Goal: Information Seeking & Learning: Learn about a topic

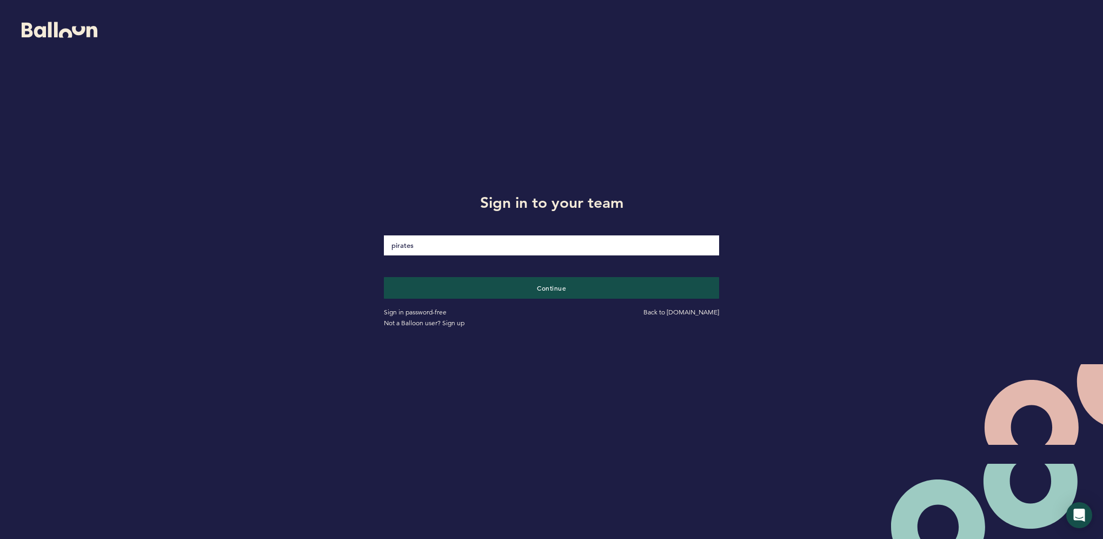
click at [617, 299] on div "Sign in password-free Back to [DOMAIN_NAME] Not a Balloon user? Sign up" at bounding box center [552, 314] width 352 height 30
click at [617, 292] on button "Continue" at bounding box center [552, 287] width 346 height 22
type input "Trey091293!"
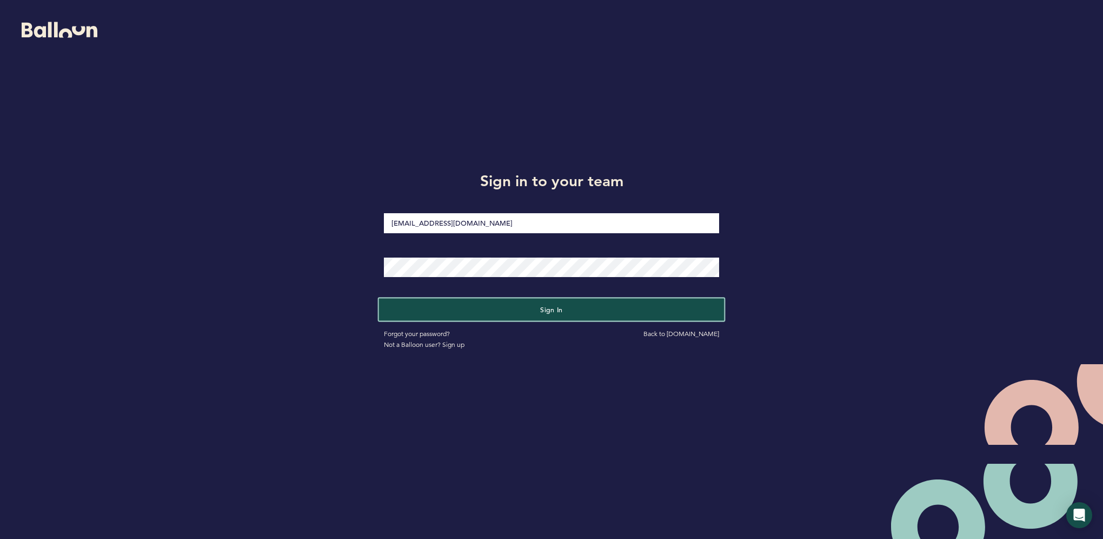
click at [528, 304] on button "Sign in" at bounding box center [552, 309] width 346 height 22
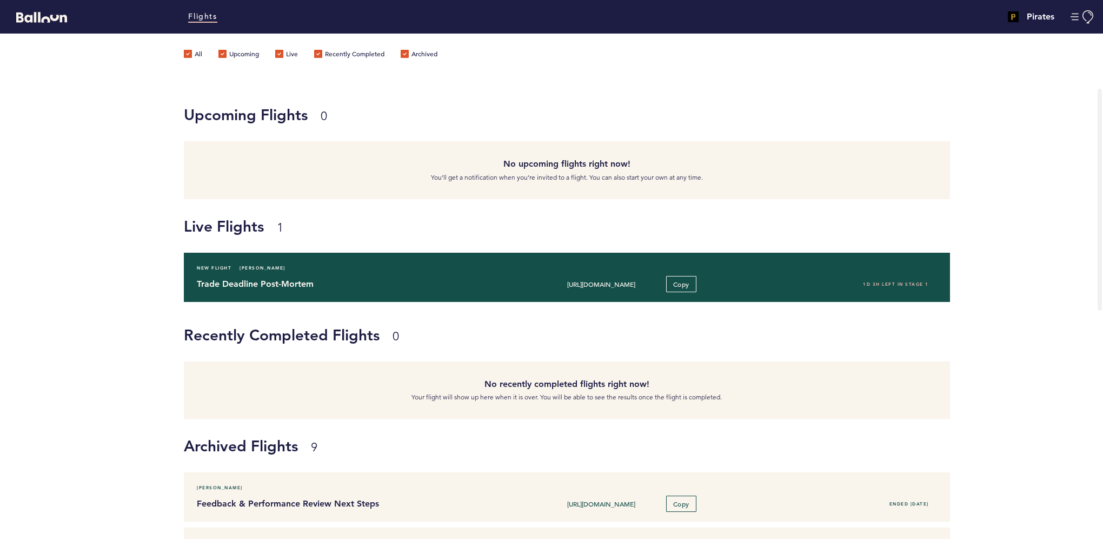
click at [549, 273] on div "New Flight [PERSON_NAME] Trade Deadline Post-Mortem [URL][DOMAIN_NAME] Copy 1D …" at bounding box center [567, 277] width 766 height 49
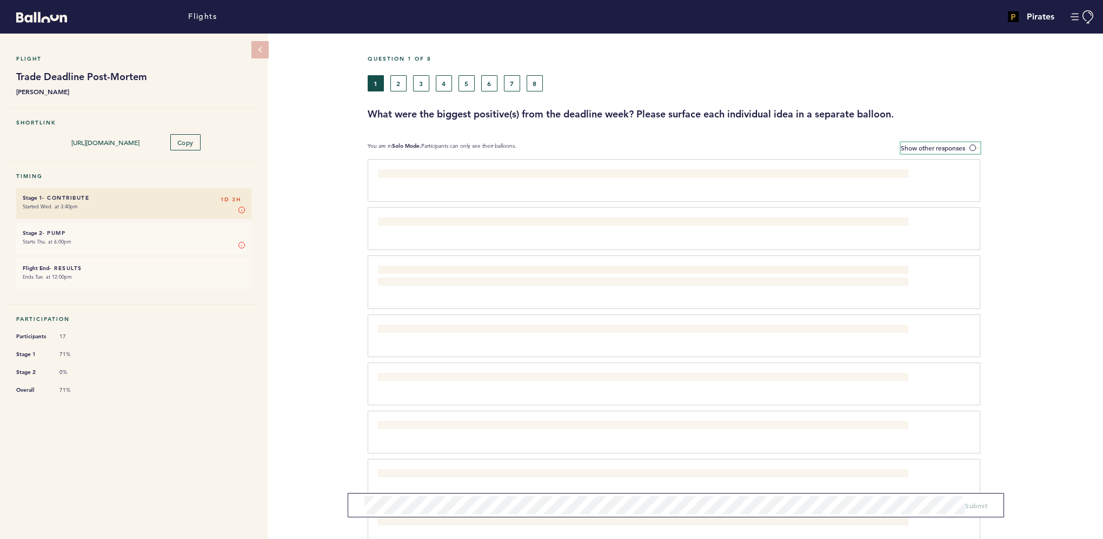
click at [970, 145] on label "Show other responses" at bounding box center [941, 147] width 80 height 11
click at [971, 149] on span at bounding box center [975, 147] width 11 height 3
click at [0, 0] on input "Show other responses" at bounding box center [0, 0] width 0 height 0
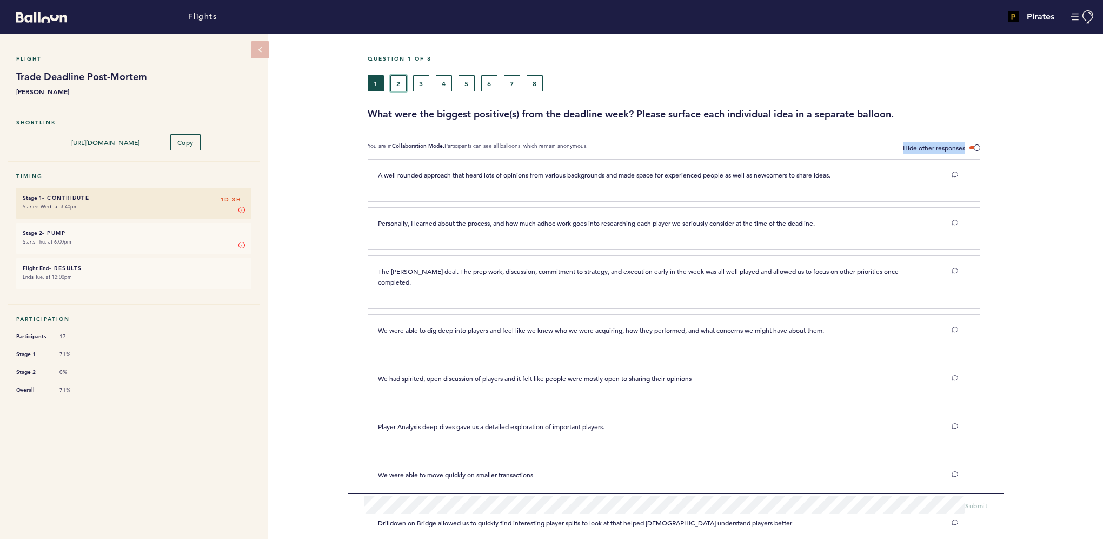
click at [400, 78] on button "2" at bounding box center [398, 83] width 16 height 16
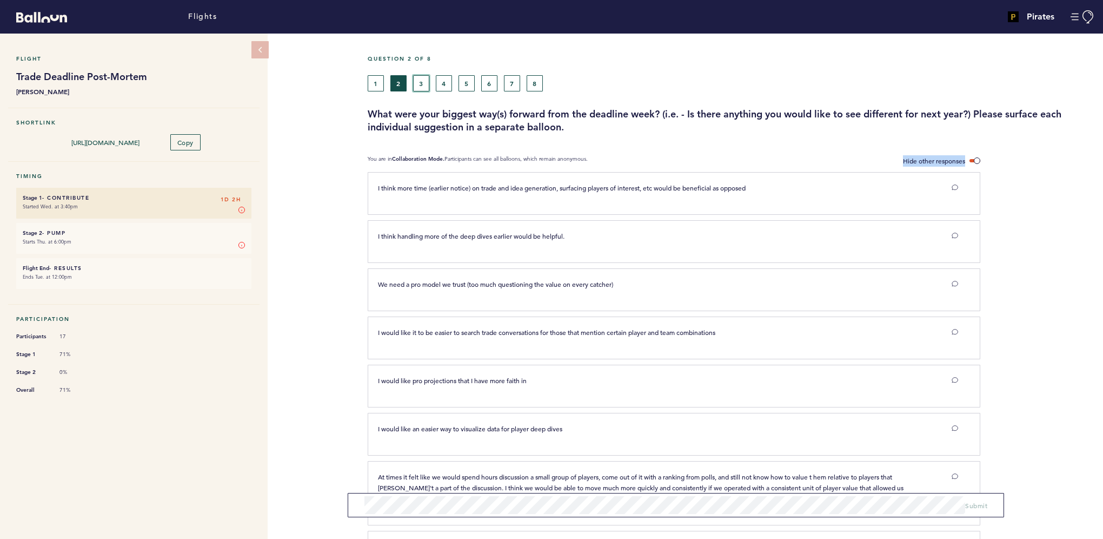
click at [414, 78] on button "3" at bounding box center [421, 83] width 16 height 16
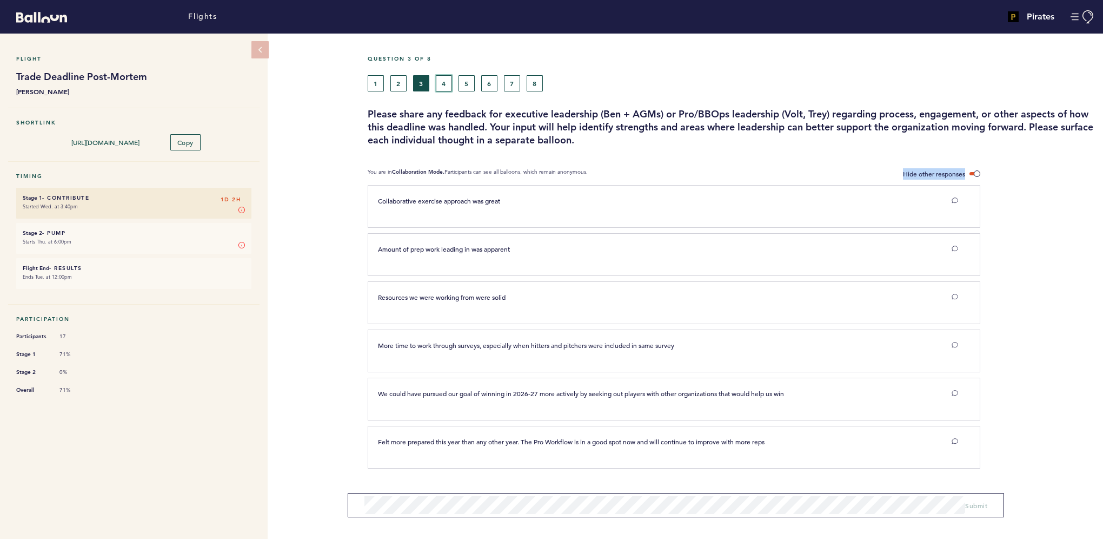
click at [441, 84] on button "4" at bounding box center [444, 83] width 16 height 16
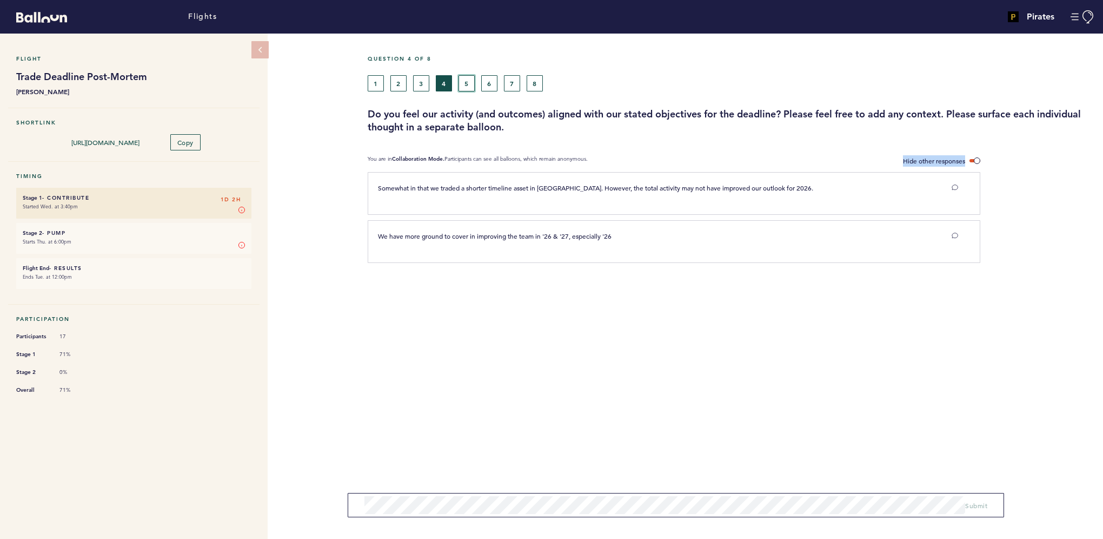
click at [472, 83] on button "5" at bounding box center [467, 83] width 16 height 16
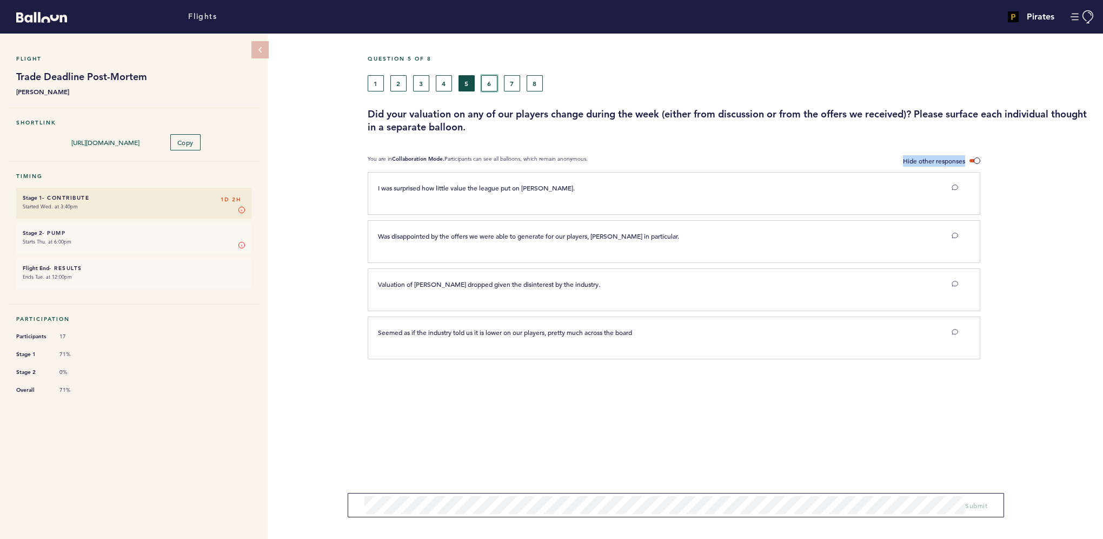
click at [489, 83] on button "6" at bounding box center [489, 83] width 16 height 16
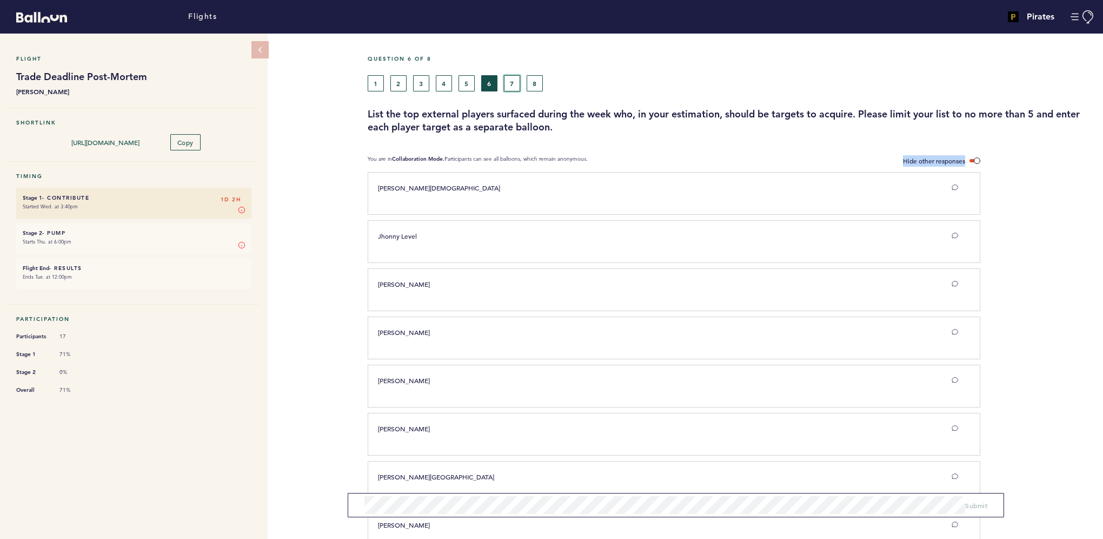
click at [514, 85] on button "7" at bounding box center [512, 83] width 16 height 16
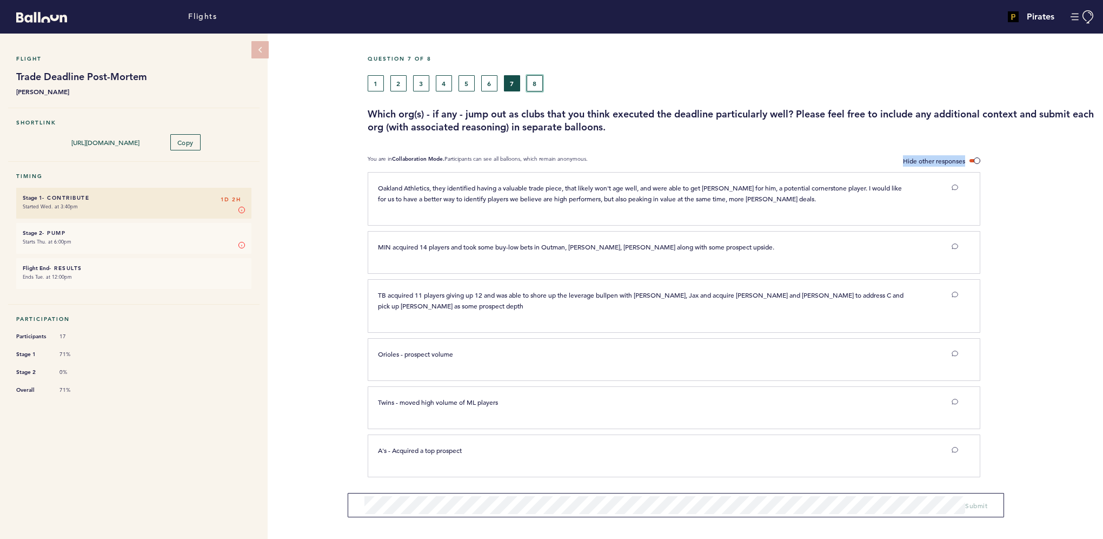
click at [535, 79] on button "8" at bounding box center [535, 83] width 16 height 16
